Goal: Information Seeking & Learning: Understand process/instructions

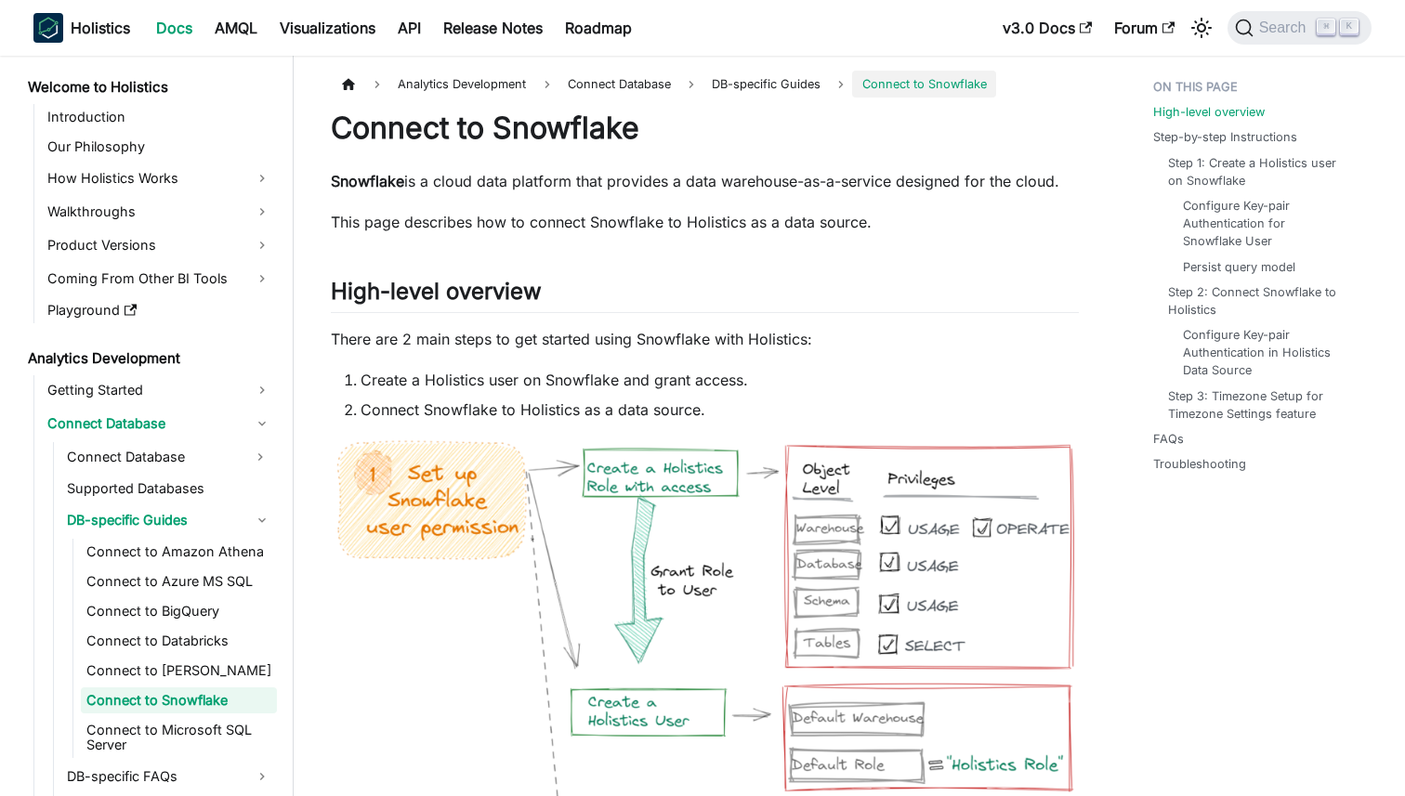
scroll to position [65, 0]
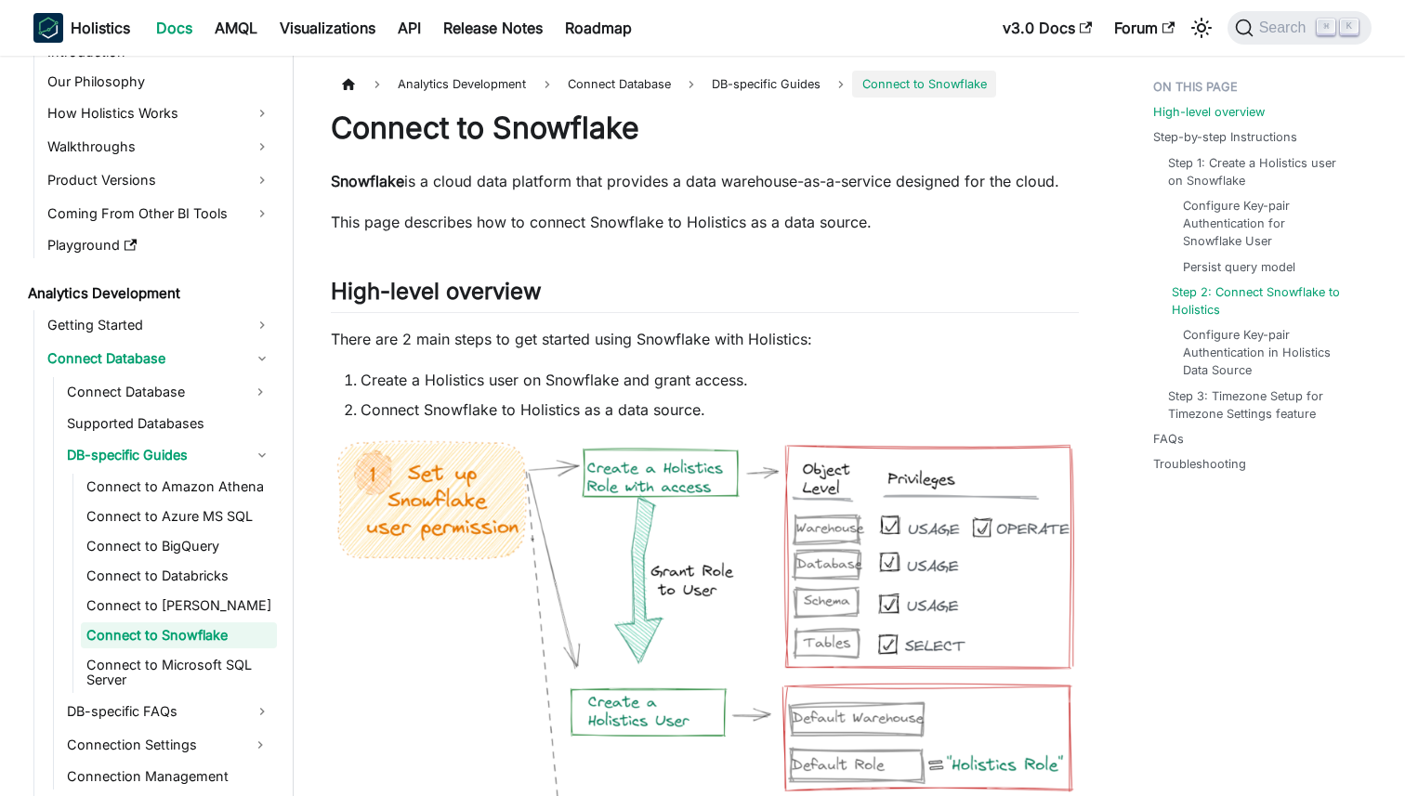
click at [1232, 289] on link "Step 2: Connect Snowflake to Holistics" at bounding box center [1264, 300] width 185 height 35
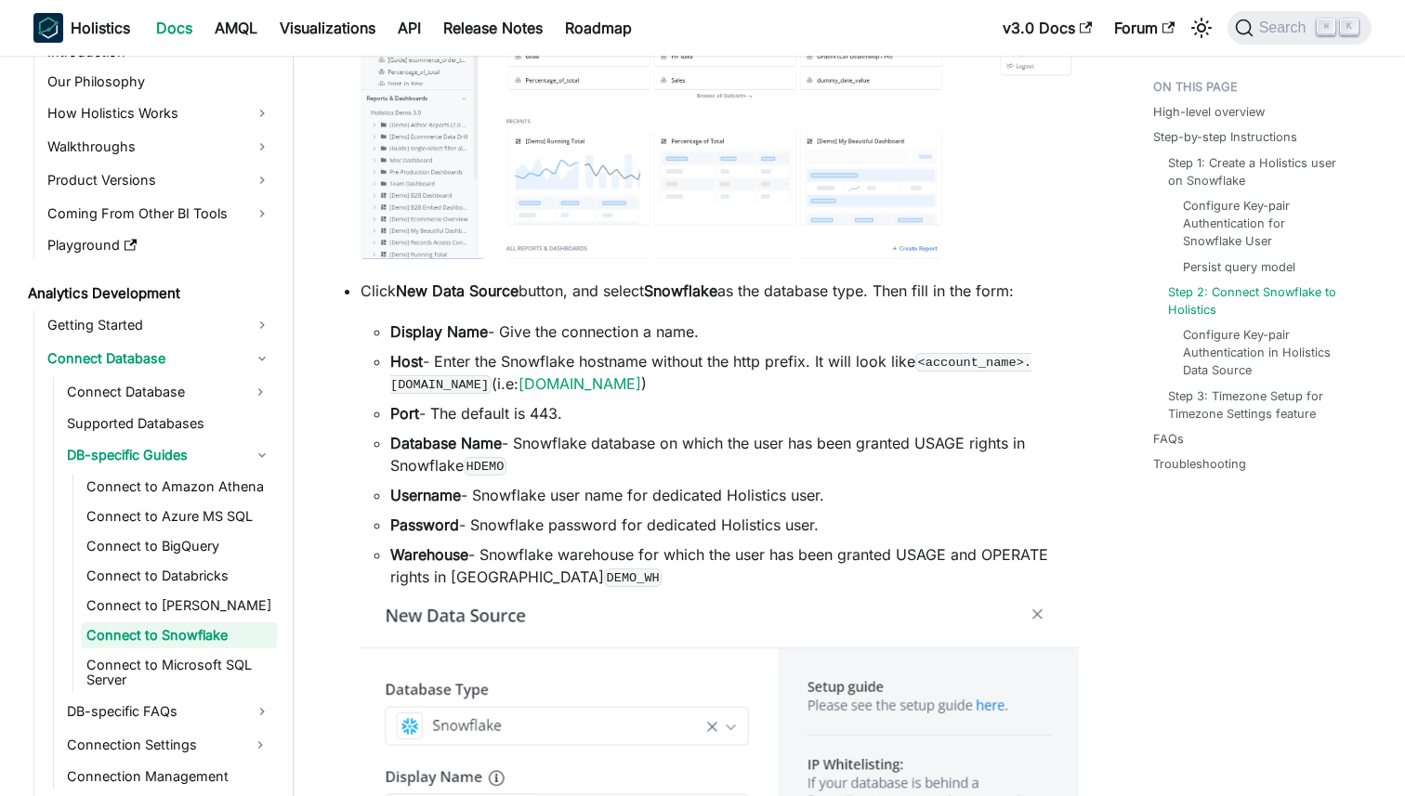
scroll to position [3808, 0]
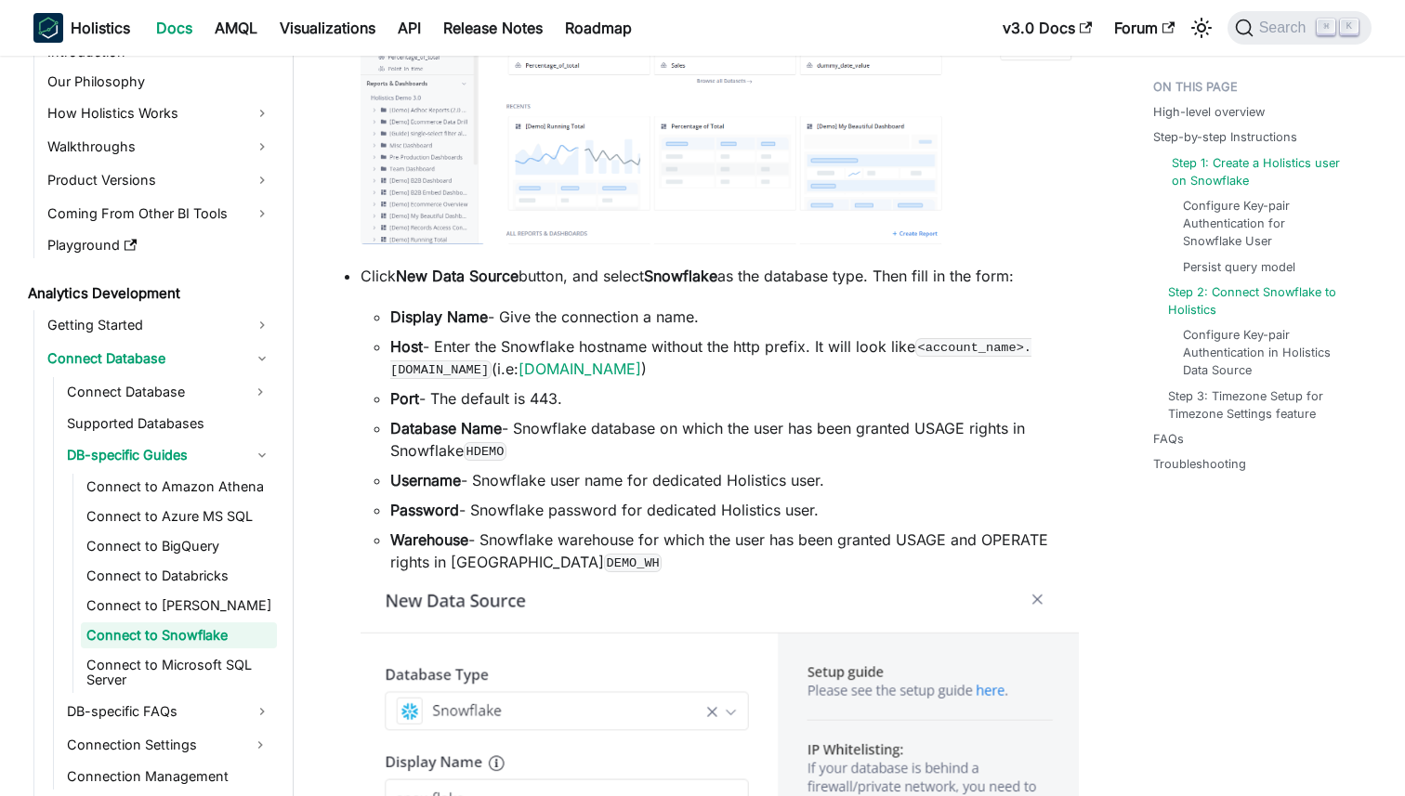
click at [1182, 163] on link "Step 1: Create a Holistics user on Snowflake" at bounding box center [1264, 171] width 185 height 35
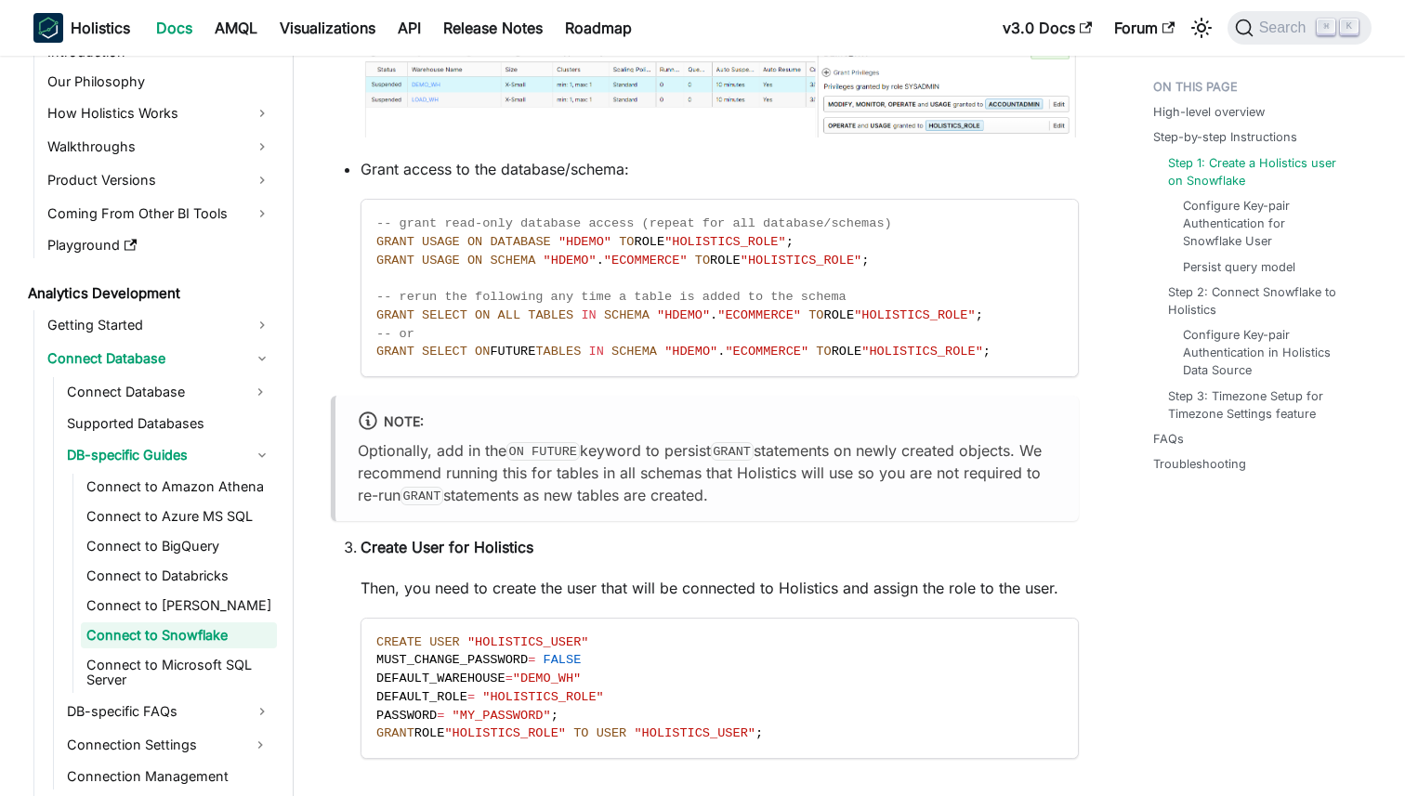
scroll to position [1998, 0]
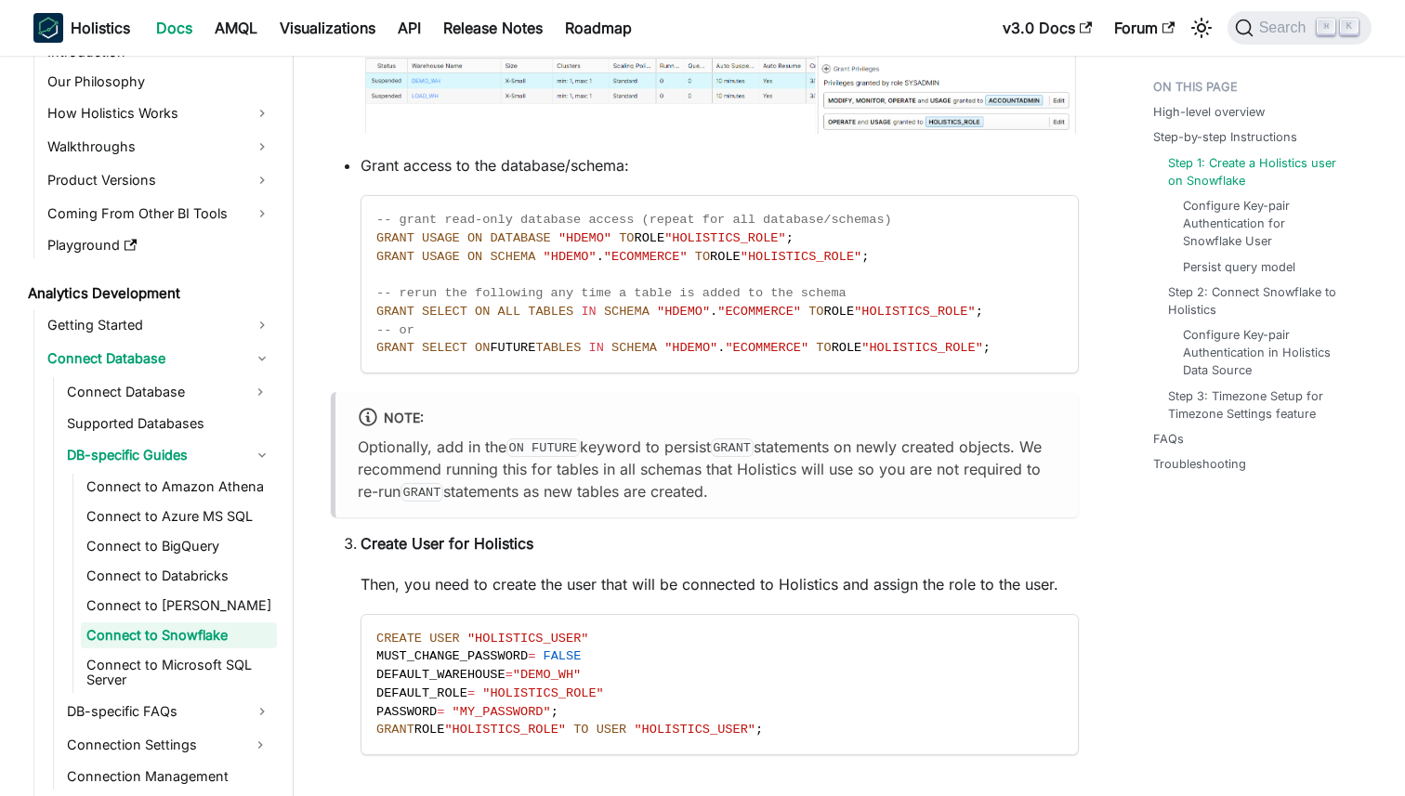
scroll to position [3547, 0]
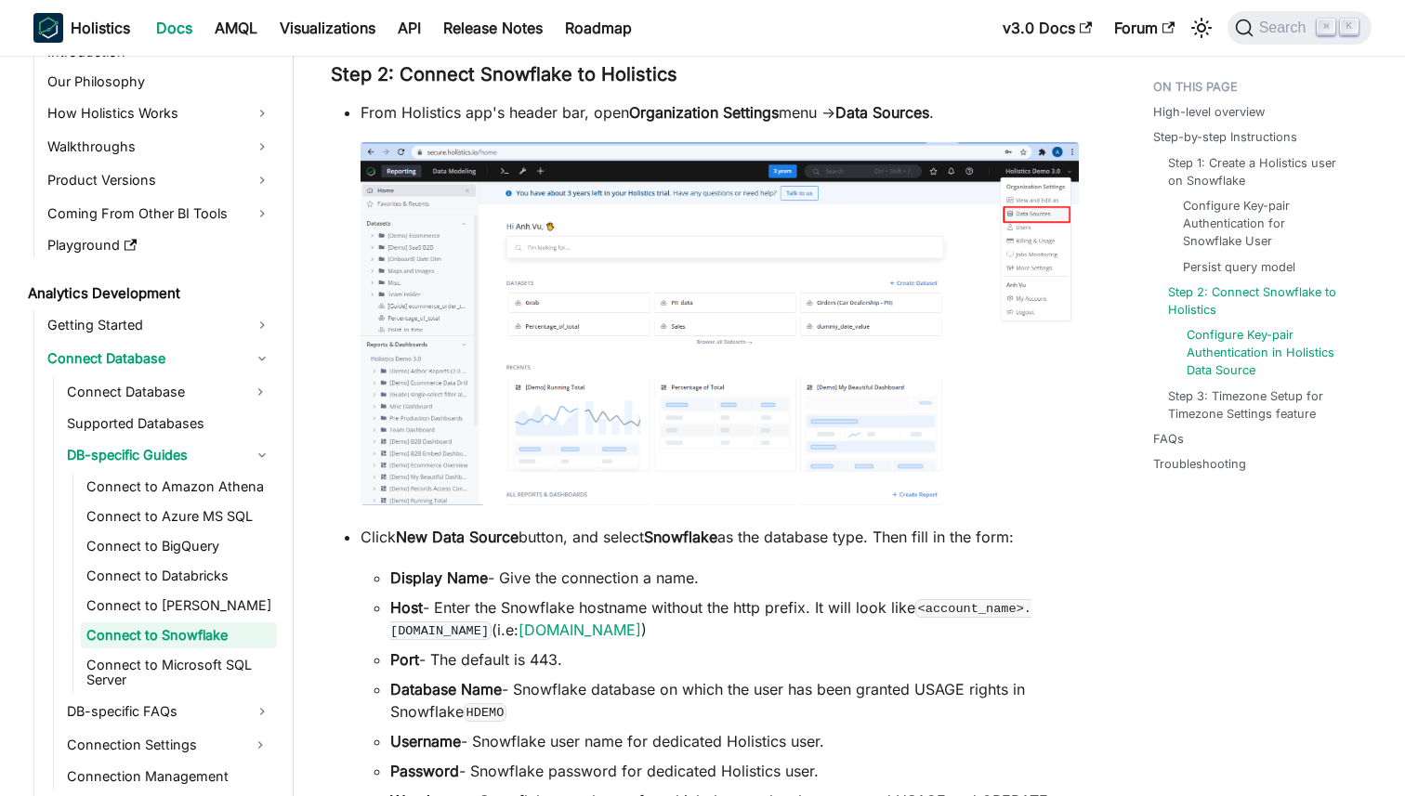
click at [1196, 369] on link "Configure Key-pair Authentication in Holistics Data Source" at bounding box center [1268, 353] width 163 height 54
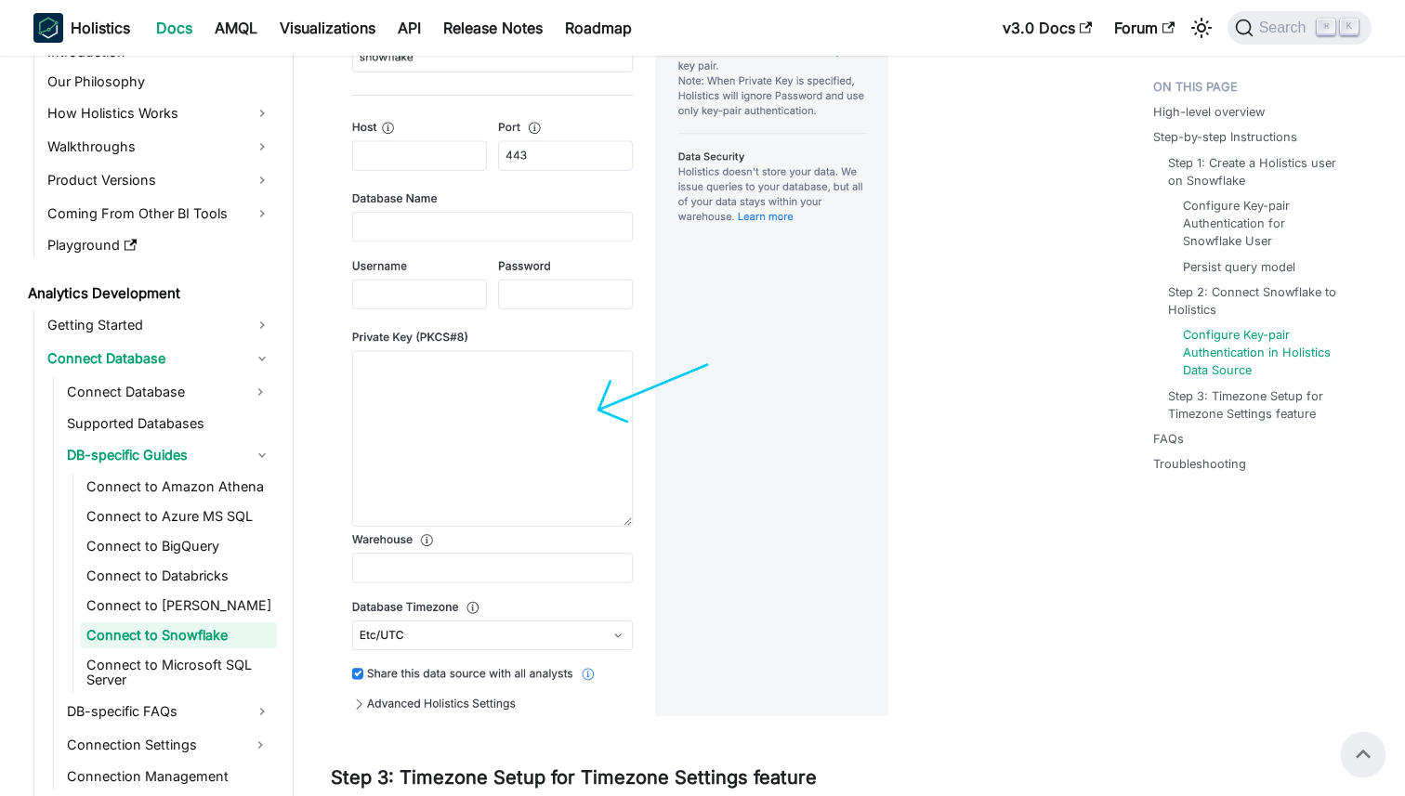
scroll to position [5505, 0]
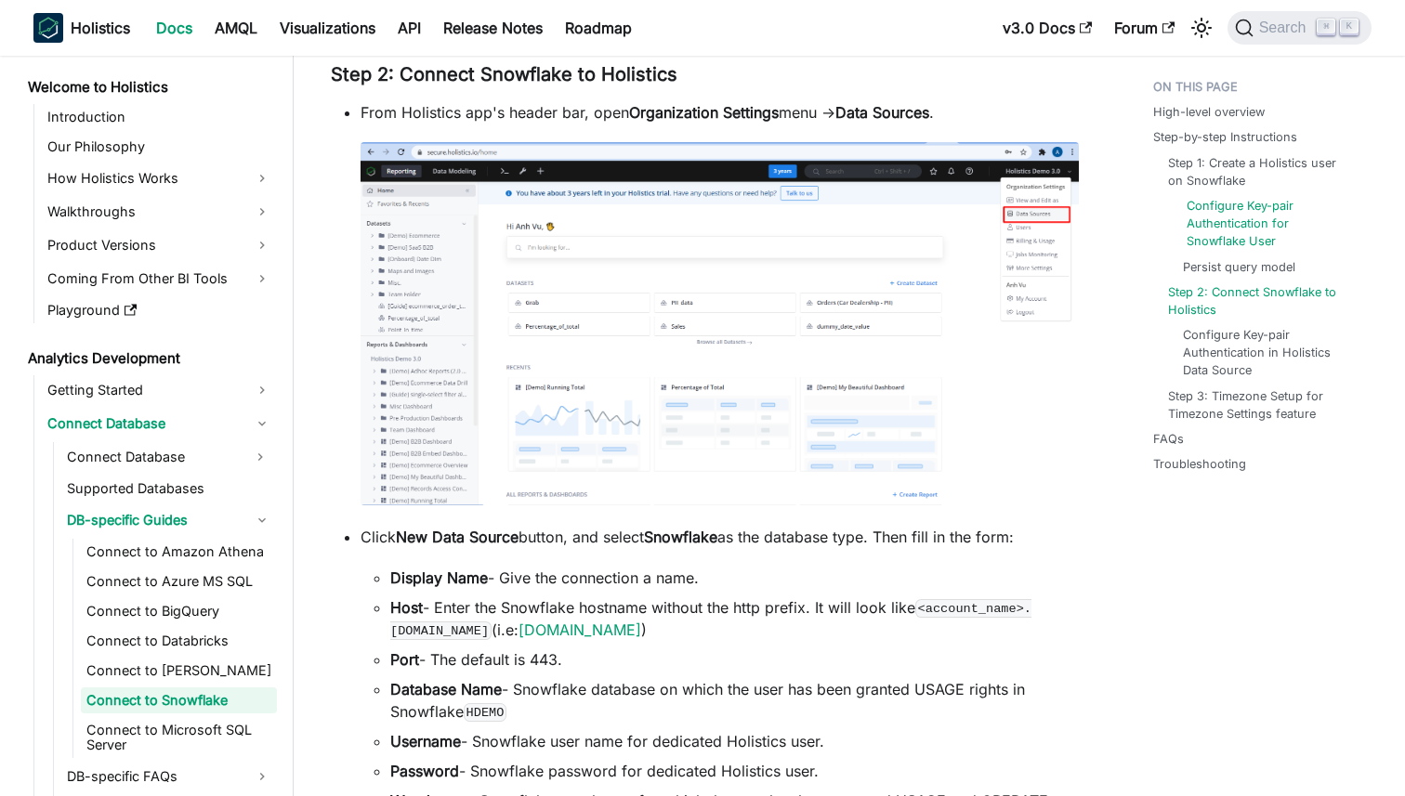
scroll to position [65, 0]
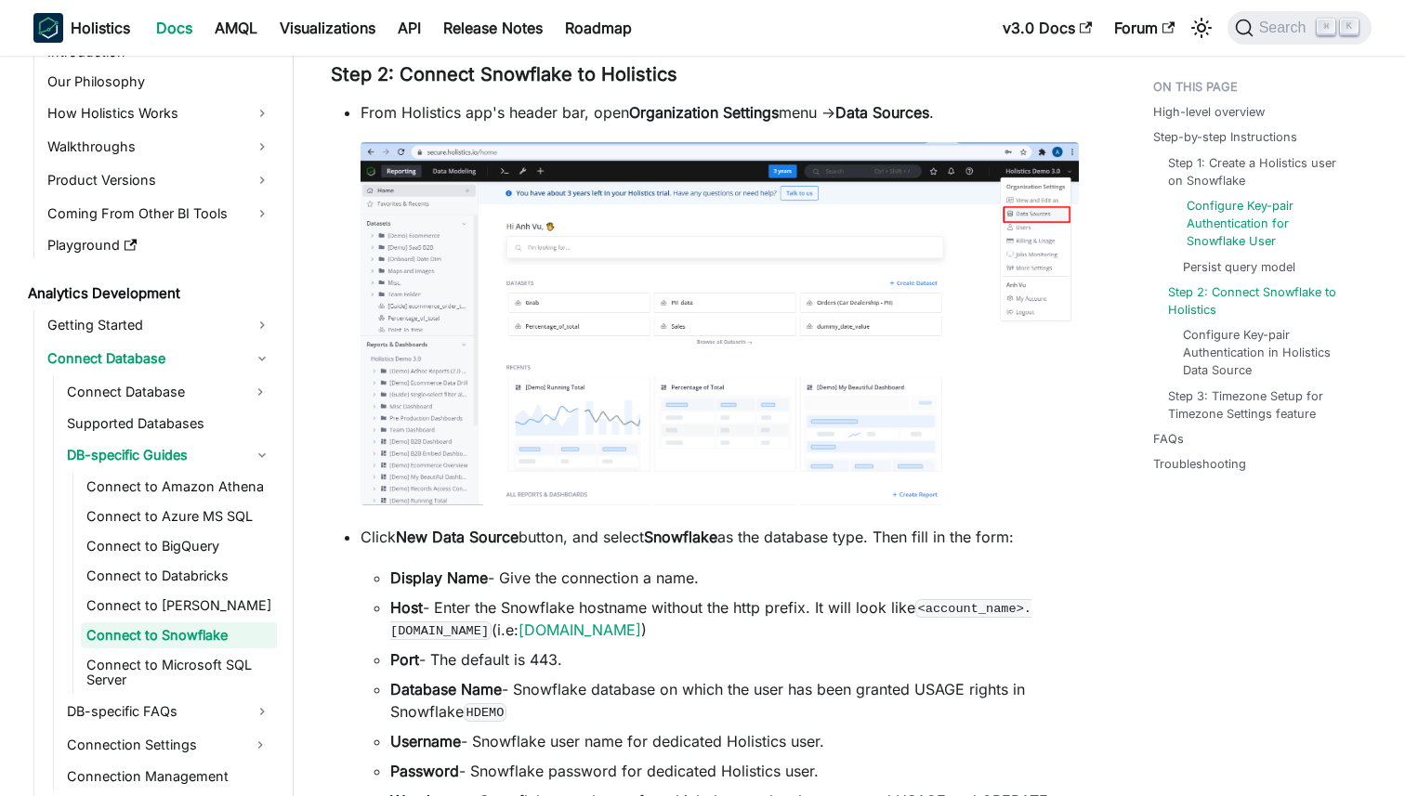
click at [1205, 212] on link "Configure Key-pair Authentication for Snowflake User" at bounding box center [1268, 224] width 163 height 54
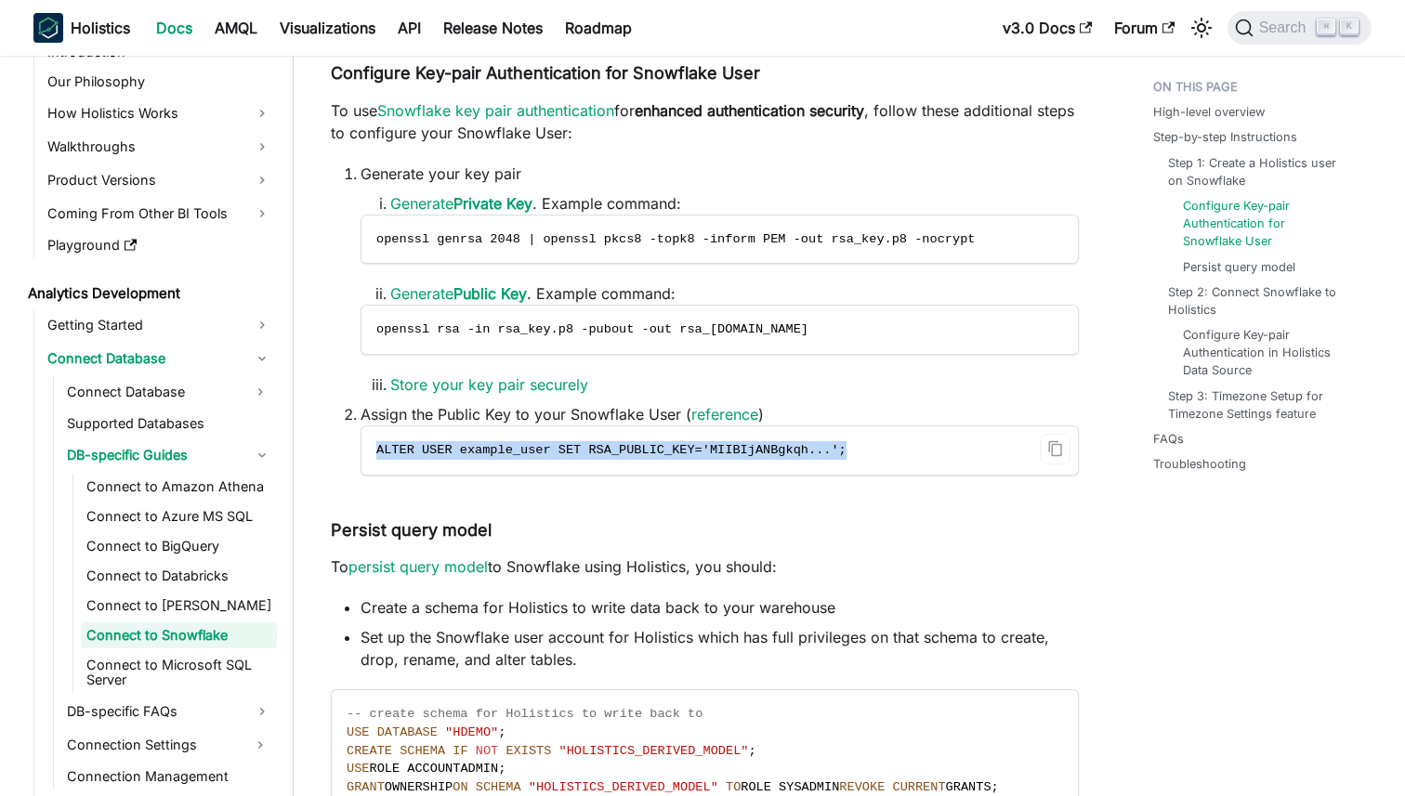
drag, startPoint x: 374, startPoint y: 451, endPoint x: 877, endPoint y: 452, distance: 502.7
click at [877, 452] on code "ALTER USER example_user SET RSA_PUBLIC_KEY='MIIBIjANBgkqh...';" at bounding box center [719, 451] width 716 height 48
click at [540, 452] on span "ALTER USER example_user SET RSA_PUBLIC_KEY='MIIBIjANBgkqh...';" at bounding box center [611, 450] width 470 height 14
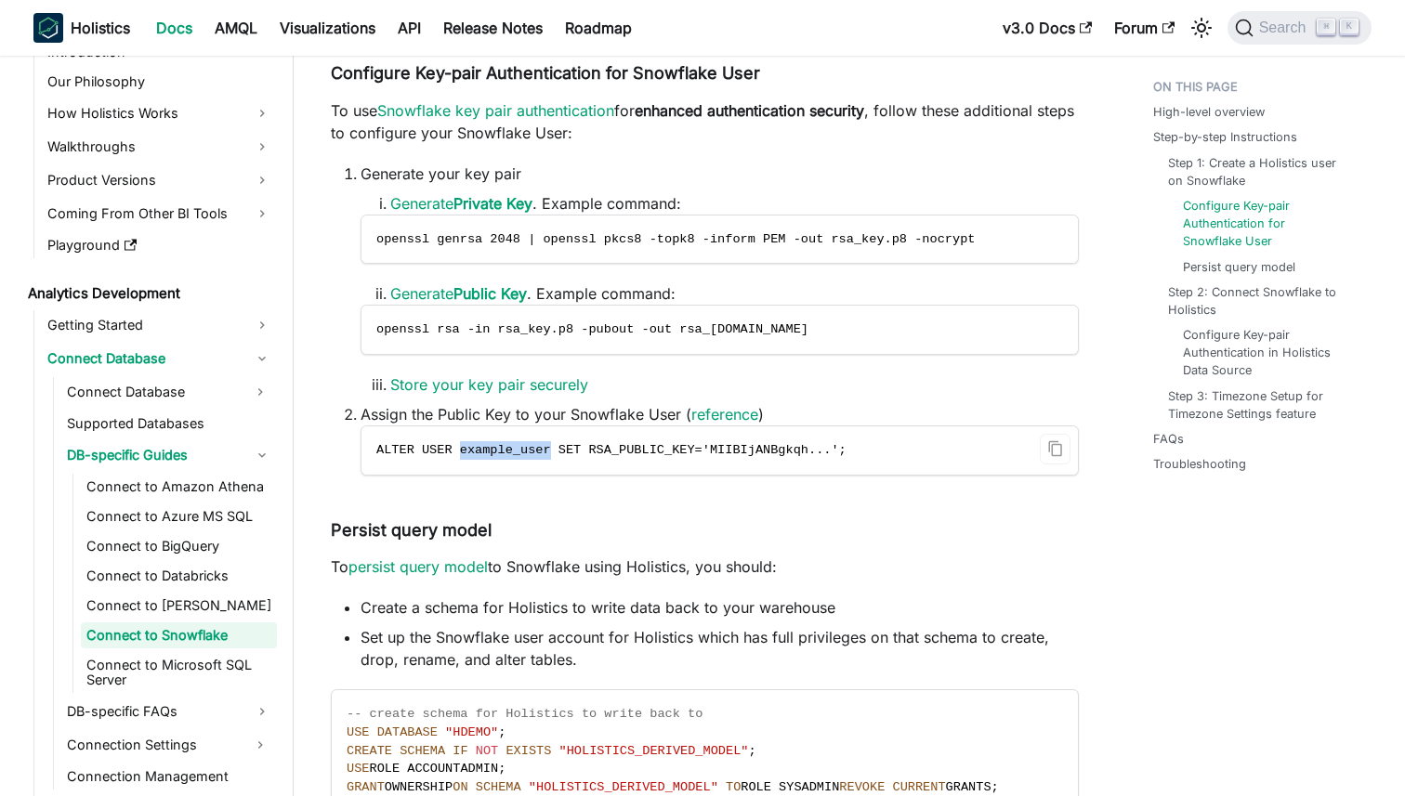
click at [540, 452] on span "ALTER USER example_user SET RSA_PUBLIC_KEY='MIIBIjANBgkqh...';" at bounding box center [611, 450] width 470 height 14
click at [373, 445] on code "ALTER USER example_user SET RSA_PUBLIC_KEY='MIIBIjANBgkqh...';" at bounding box center [719, 451] width 716 height 48
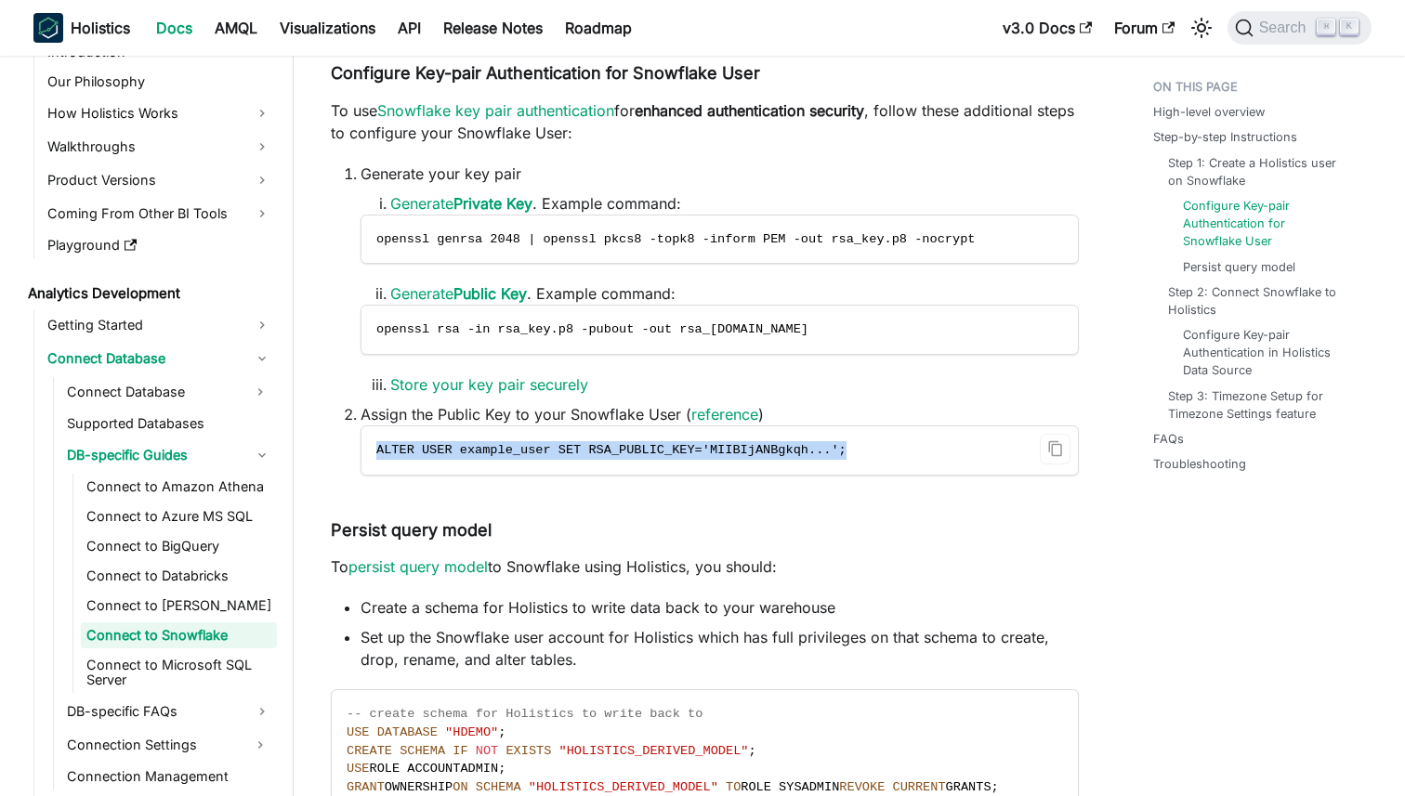
drag, startPoint x: 373, startPoint y: 449, endPoint x: 862, endPoint y: 445, distance: 489.7
click at [862, 445] on code "ALTER USER example_user SET RSA_PUBLIC_KEY='MIIBIjANBgkqh...';" at bounding box center [719, 451] width 716 height 48
copy span "ALTER USER example_user SET RSA_PUBLIC_KEY='MIIBIjANBgkqh...';"
